Goal: Information Seeking & Learning: Learn about a topic

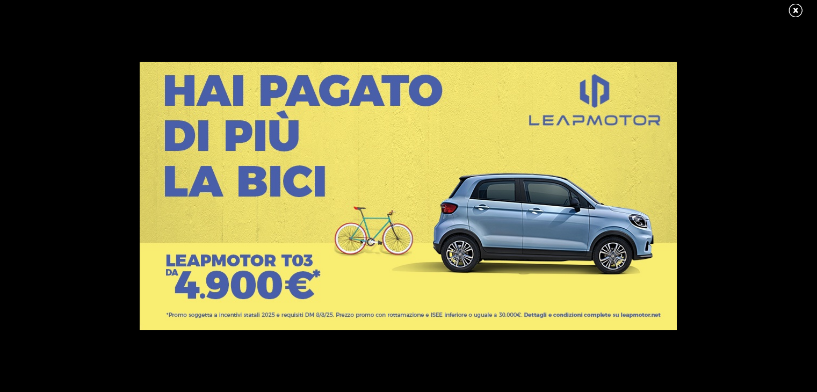
click at [793, 7] on link at bounding box center [800, 11] width 27 height 16
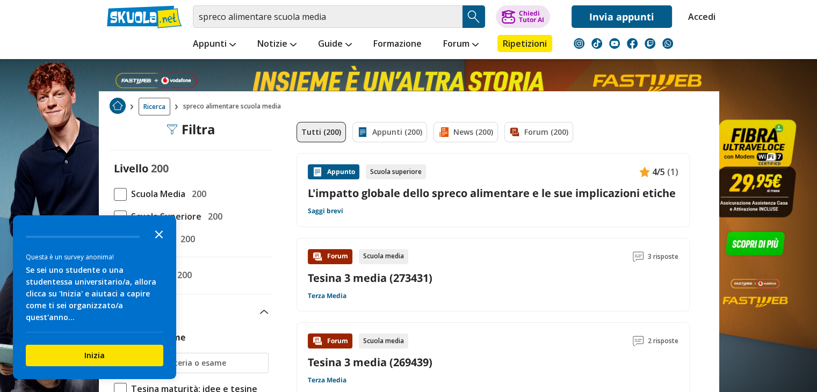
click at [155, 244] on icon "Close the survey" at bounding box center [158, 233] width 21 height 21
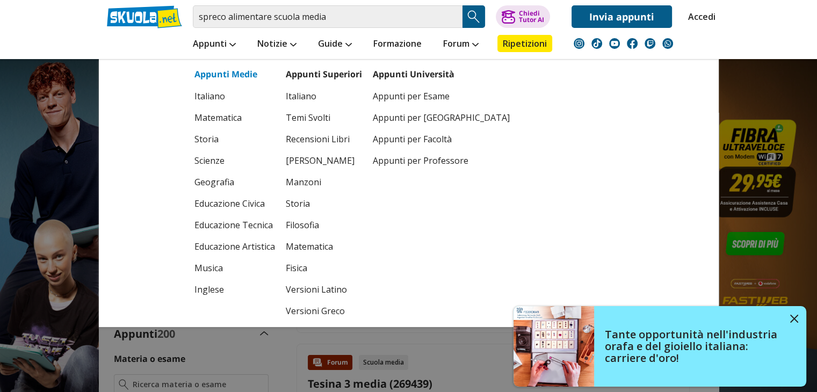
click at [233, 75] on link "Appunti Medie" at bounding box center [225, 74] width 63 height 12
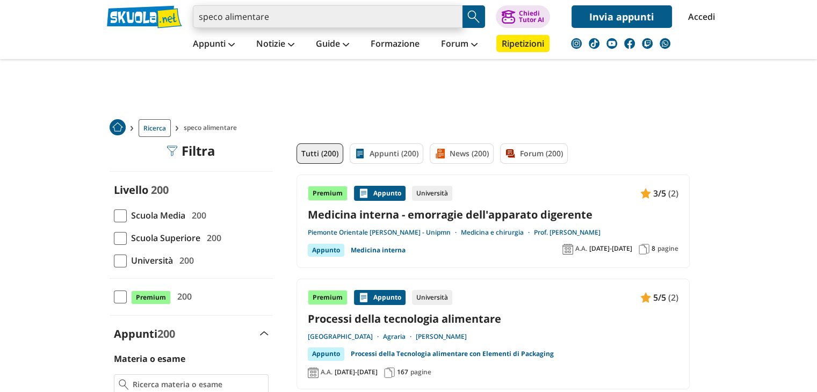
click at [285, 13] on input "speco alimentare" at bounding box center [328, 16] width 270 height 23
